Goal: Navigation & Orientation: Find specific page/section

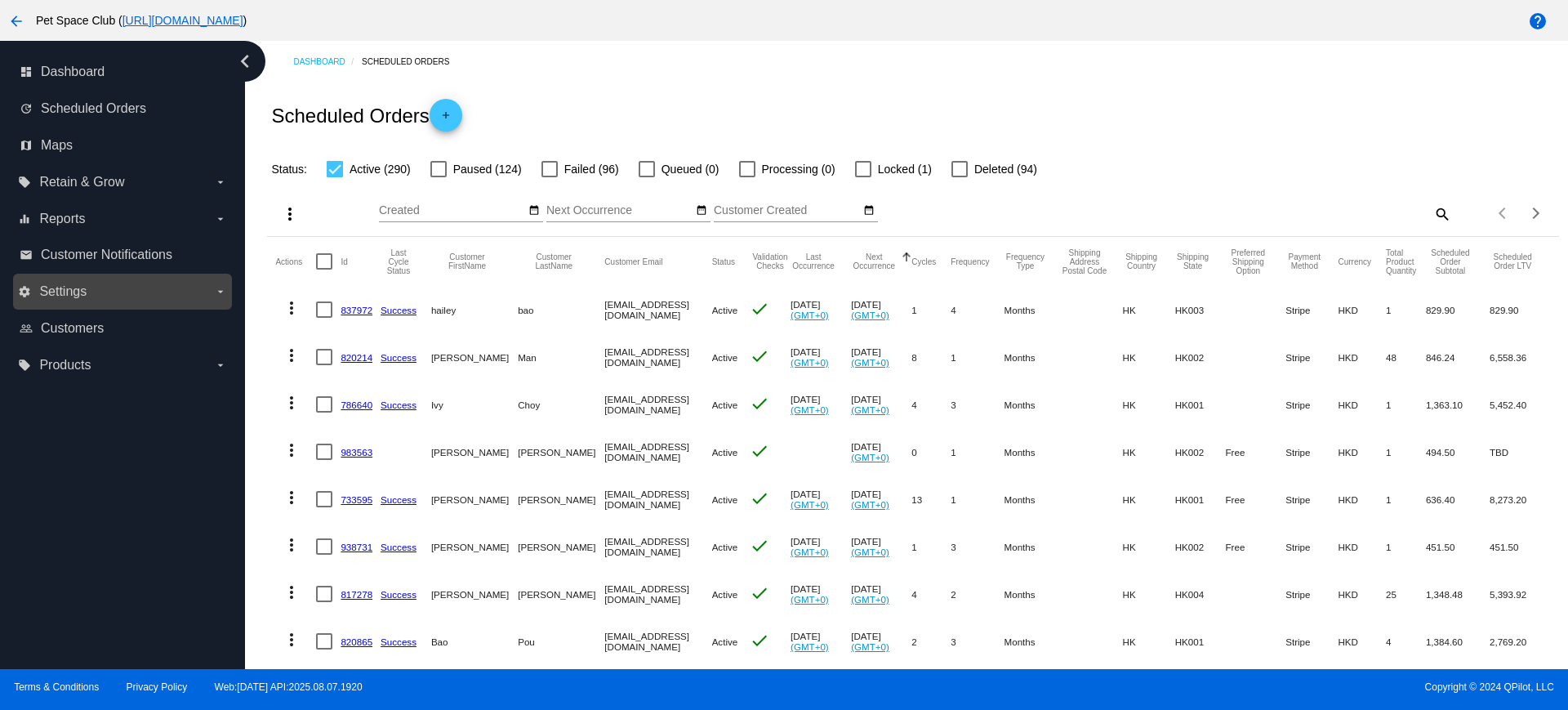
click at [195, 297] on label "settings Settings arrow_drop_down" at bounding box center [122, 291] width 209 height 26
click at [0, 0] on input "settings Settings arrow_drop_down" at bounding box center [0, 0] width 0 height 0
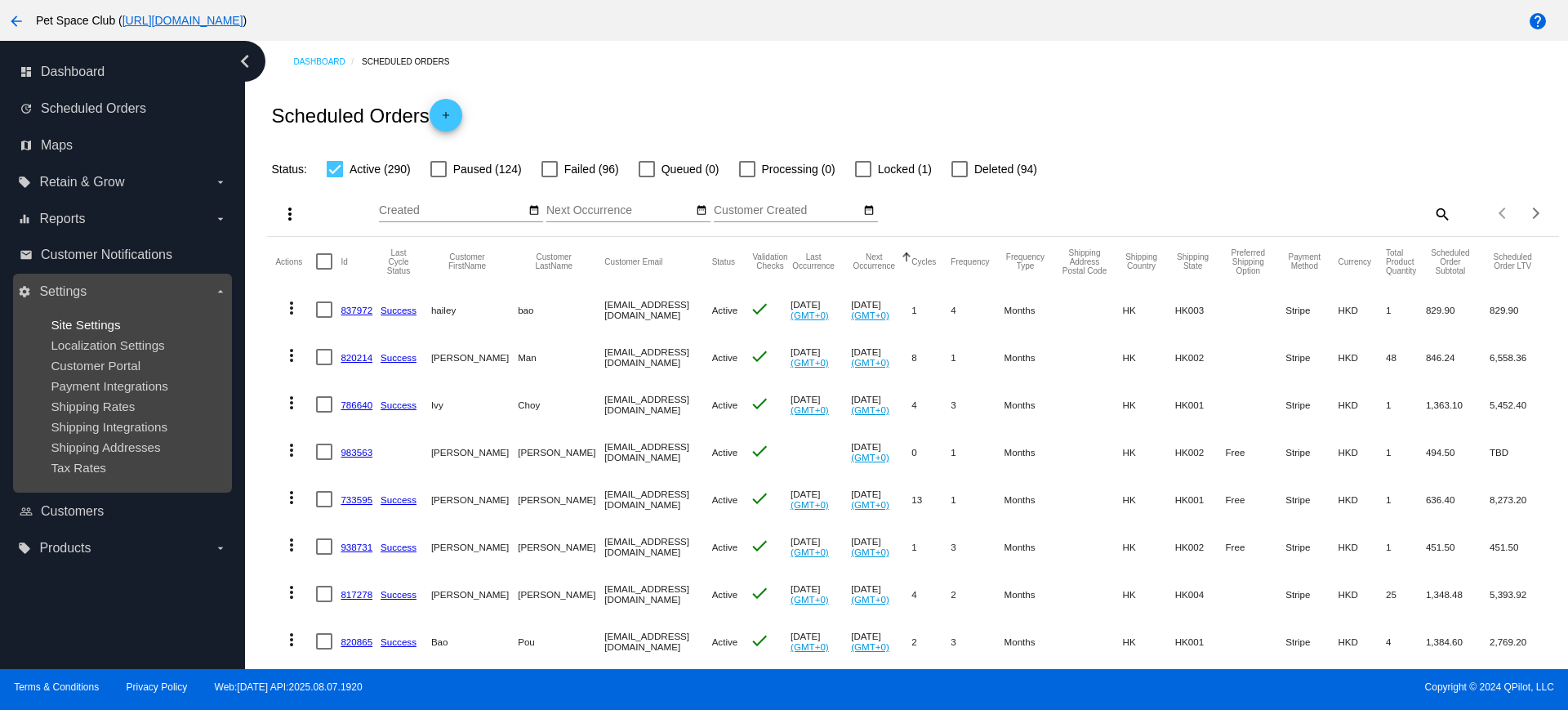
click at [116, 319] on span "Site Settings" at bounding box center [85, 325] width 70 height 14
